Goal: Task Accomplishment & Management: Manage account settings

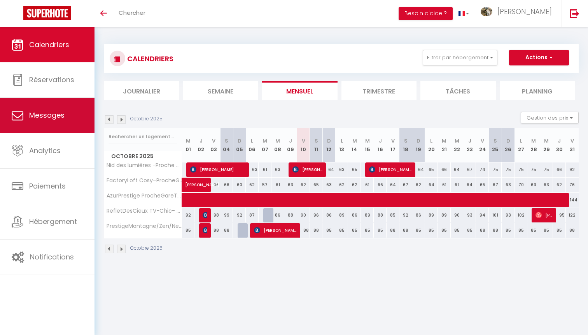
click at [65, 114] on link "Messages" at bounding box center [47, 115] width 95 height 35
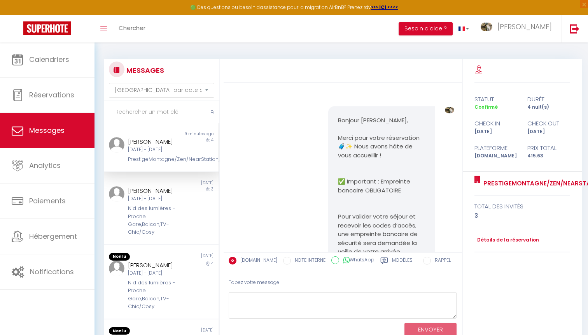
scroll to position [2896, 0]
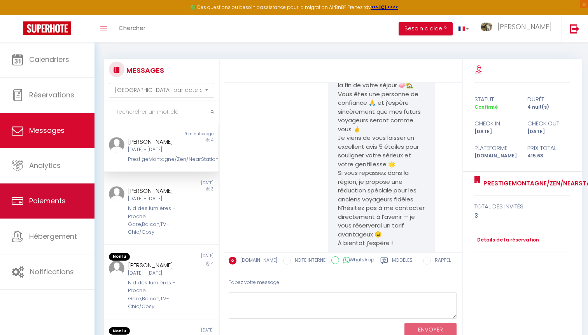
click at [57, 217] on link "Paiements" at bounding box center [47, 200] width 95 height 35
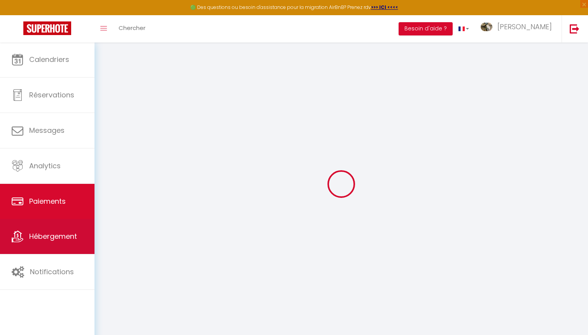
select select "2"
select select "0"
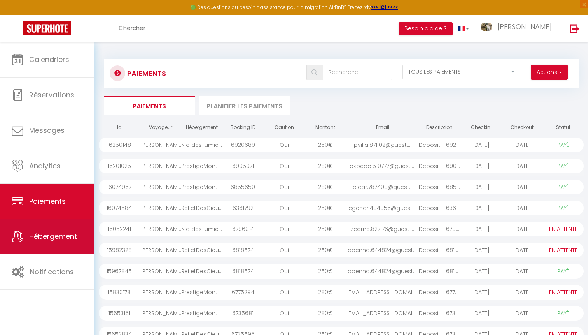
click at [49, 242] on link "Hébergement" at bounding box center [47, 236] width 95 height 35
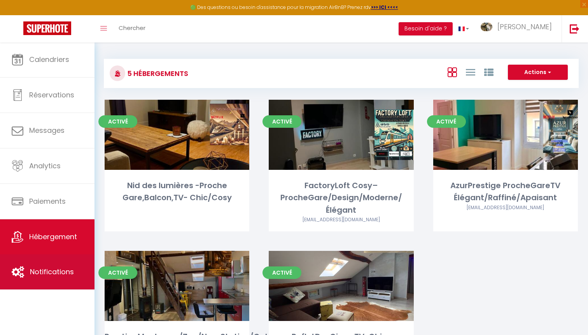
click at [49, 265] on link "Notifications" at bounding box center [47, 271] width 95 height 35
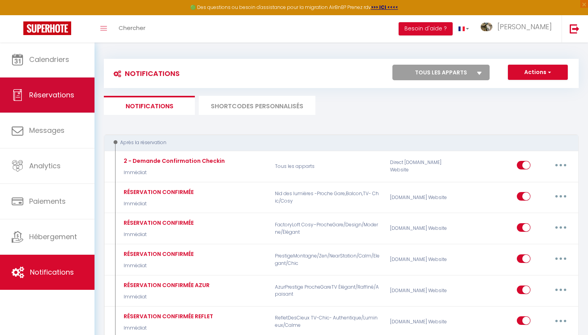
click at [42, 95] on span "Réservations" at bounding box center [51, 95] width 45 height 10
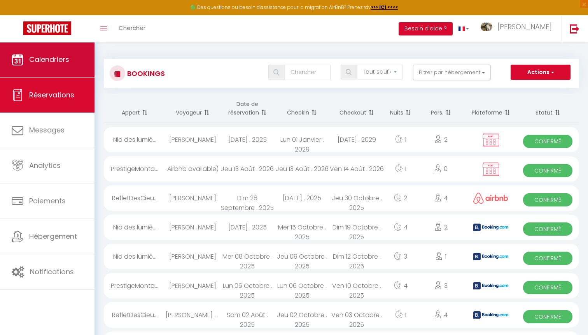
click at [53, 53] on link "Calendriers" at bounding box center [47, 59] width 95 height 35
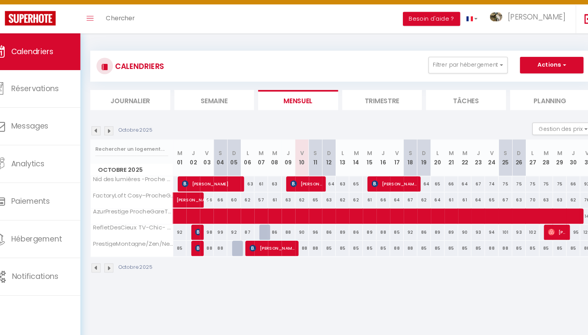
click at [263, 237] on span "[PERSON_NAME]" at bounding box center [275, 244] width 43 height 15
select select "OK"
select select "0"
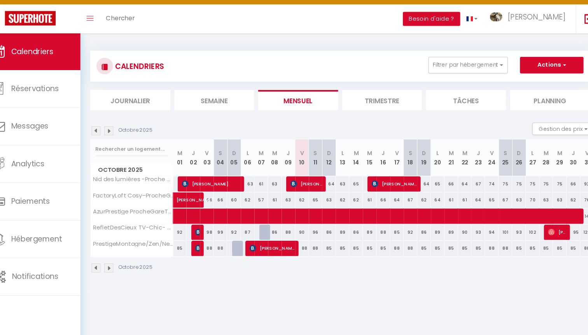
select select "1"
select select
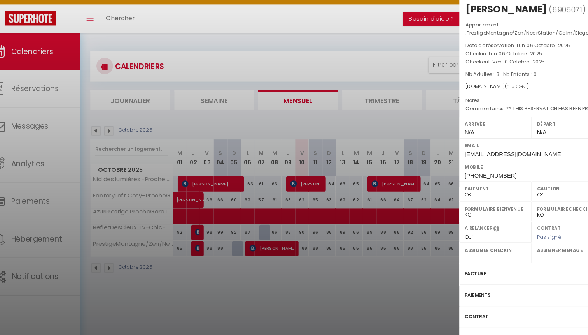
click at [278, 236] on div at bounding box center [294, 167] width 588 height 335
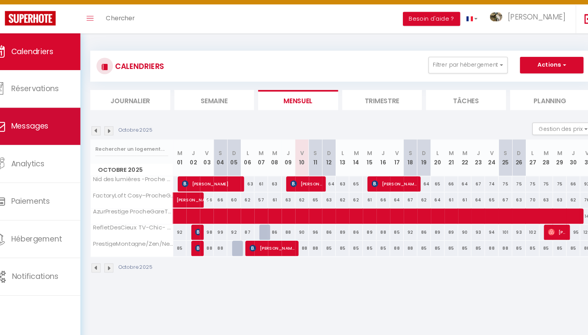
click at [44, 125] on span "Messages" at bounding box center [46, 130] width 35 height 10
select select "message"
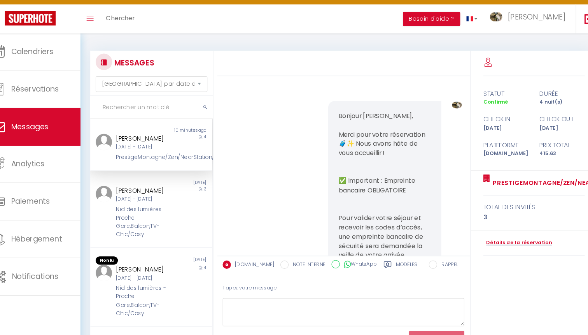
scroll to position [2896, 0]
